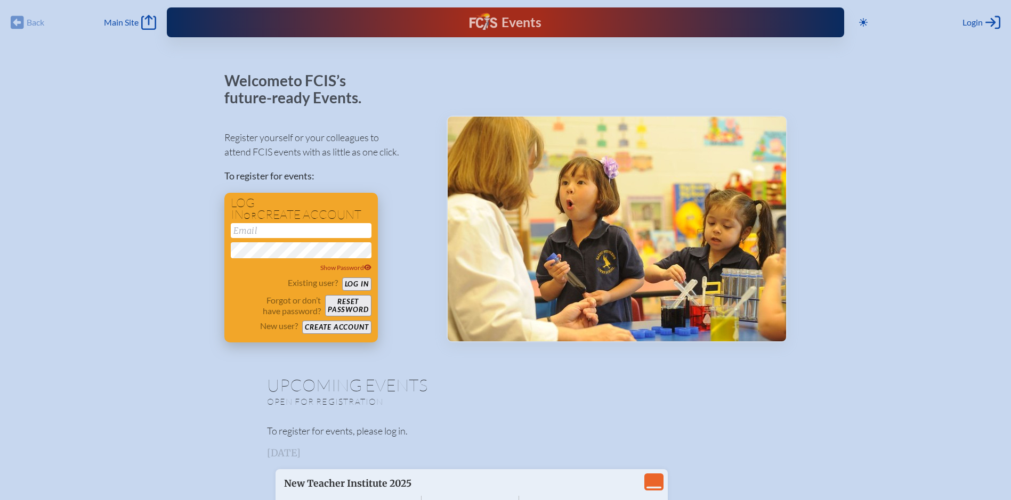
type input "[EMAIL_ADDRESS][DOMAIN_NAME]"
click at [360, 279] on button "Log in" at bounding box center [356, 284] width 29 height 13
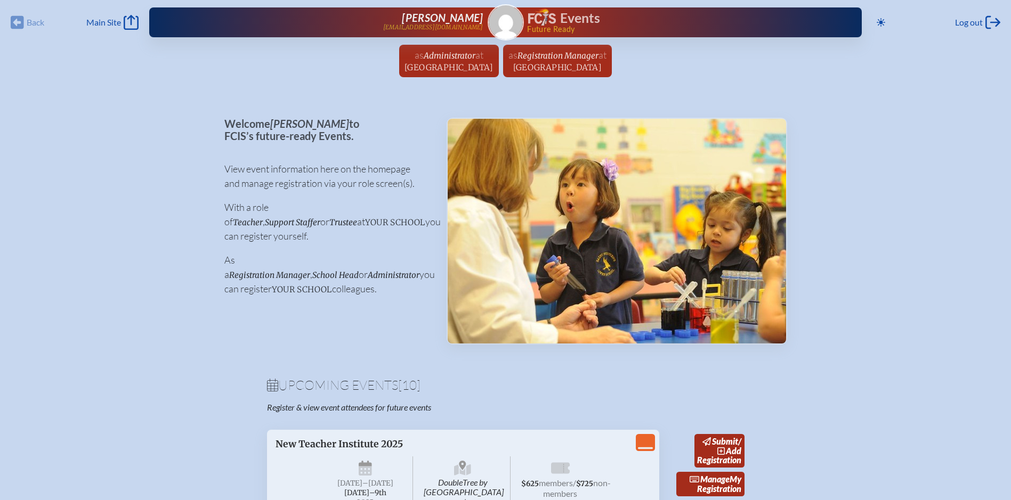
click at [289, 265] on p "As a Registration Manager , School Head or Administrator you can register your …" at bounding box center [326, 274] width 205 height 43
click at [295, 185] on p "View event information here on the homepage and manage registration via your ro…" at bounding box center [326, 176] width 205 height 29
click at [126, 17] on icon "Main Site" at bounding box center [131, 22] width 15 height 15
